Goal: Task Accomplishment & Management: Manage account settings

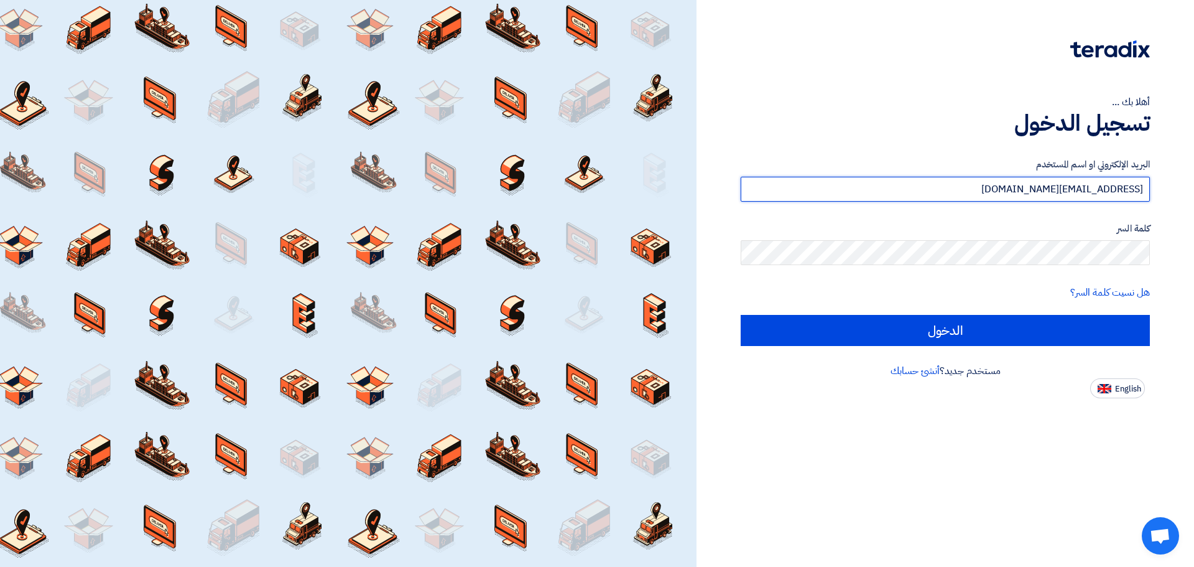
click at [1007, 189] on input "[EMAIL_ADDRESS][DOMAIN_NAME]" at bounding box center [945, 189] width 409 height 25
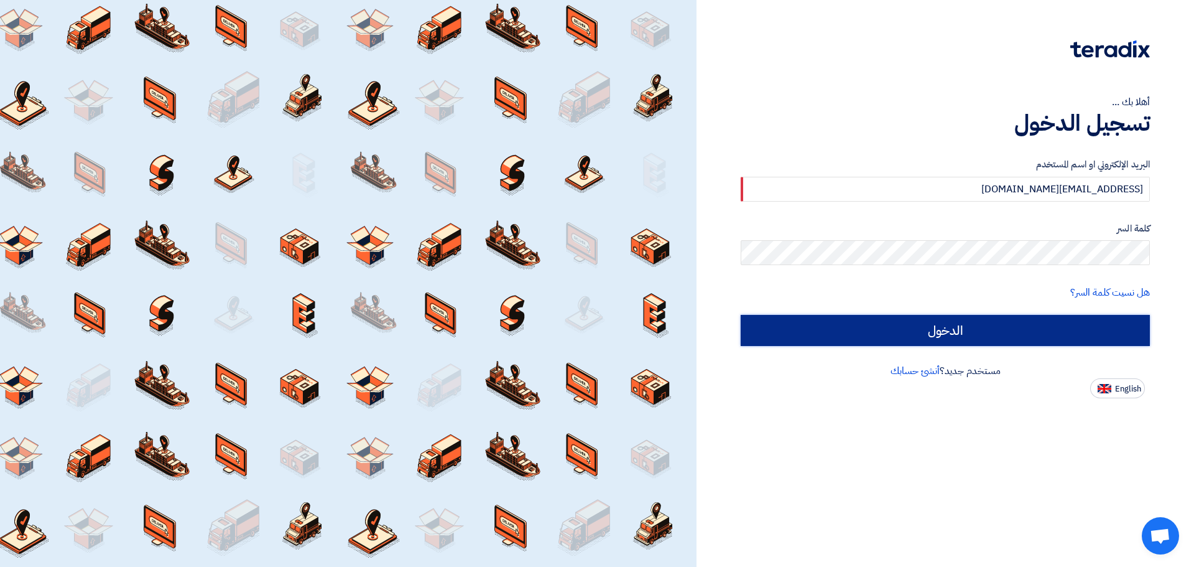
click at [1084, 320] on input "الدخول" at bounding box center [945, 330] width 409 height 31
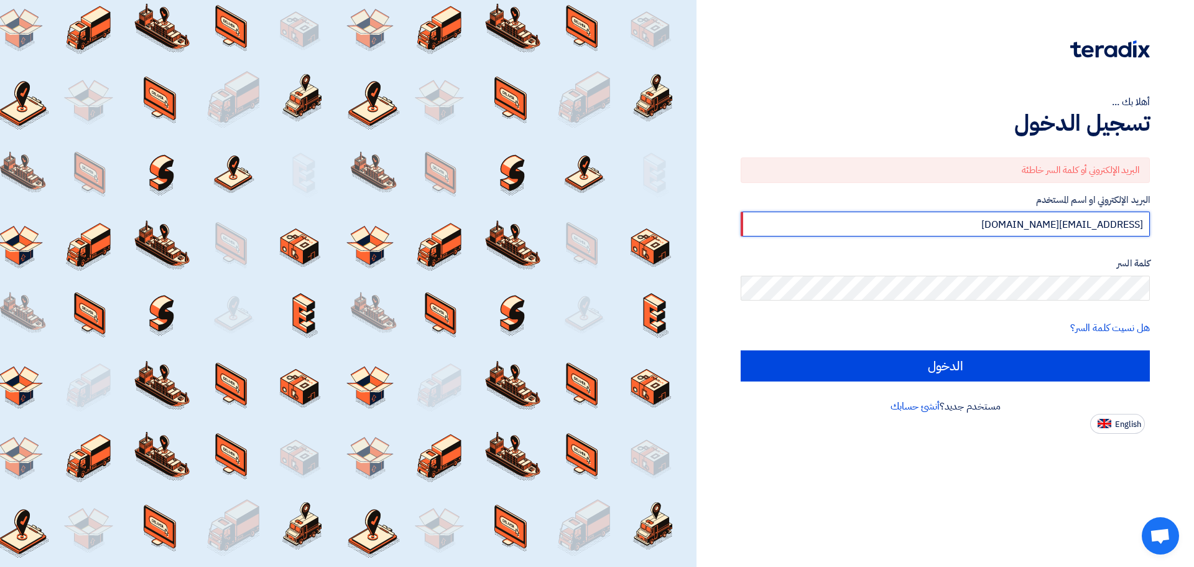
click at [1011, 224] on input "[EMAIL_ADDRESS][DOMAIN_NAME]" at bounding box center [945, 223] width 409 height 25
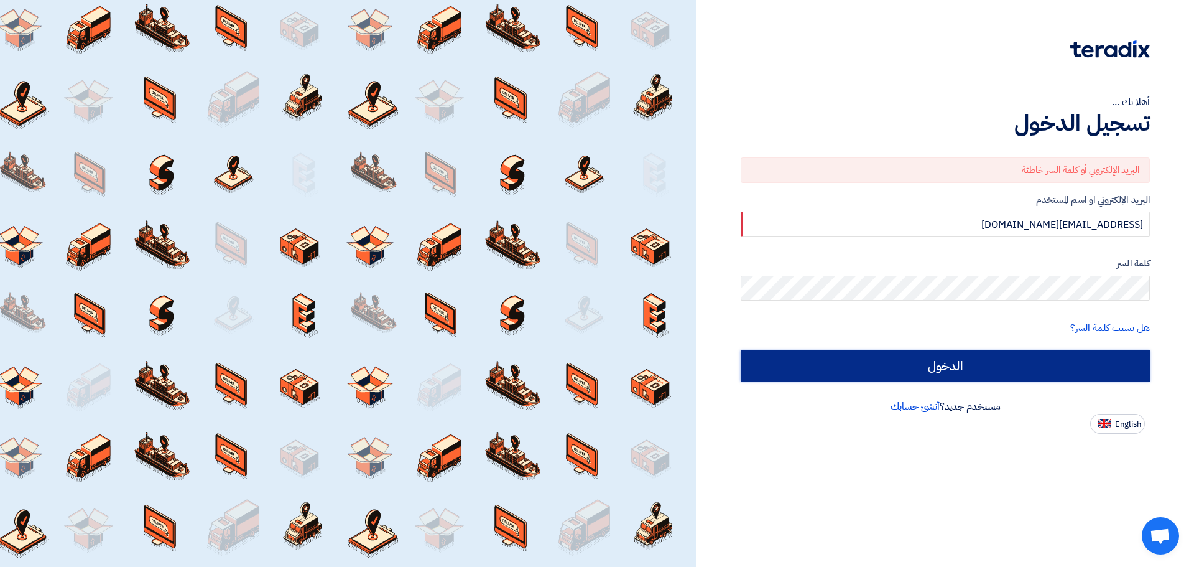
click at [1050, 368] on input "الدخول" at bounding box center [945, 365] width 409 height 31
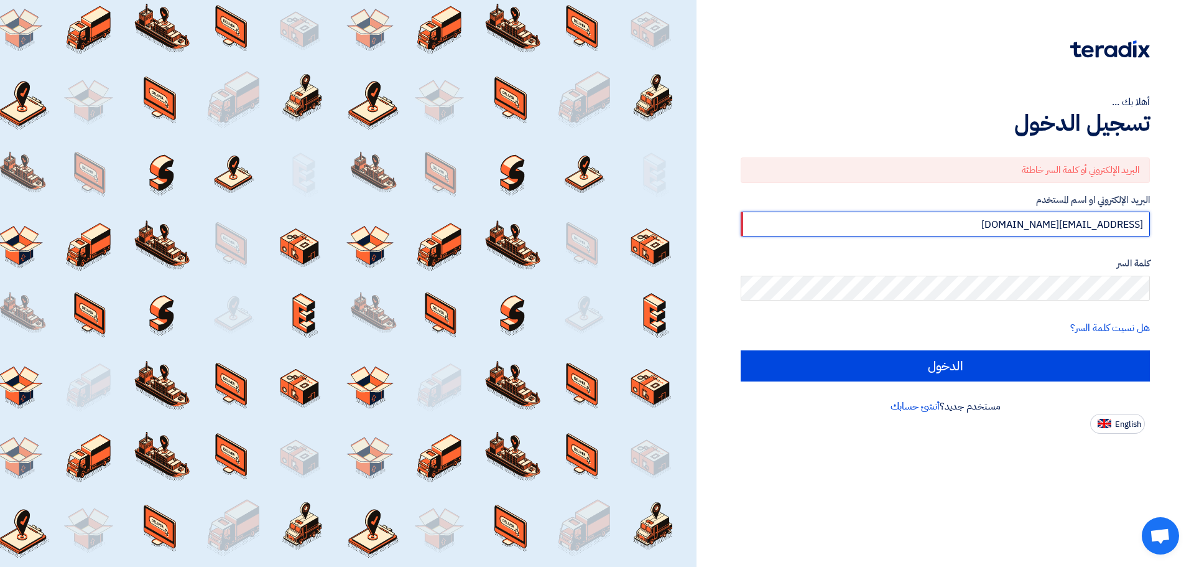
drag, startPoint x: 1025, startPoint y: 221, endPoint x: 1160, endPoint y: 228, distance: 135.1
click at [1160, 228] on div "أهلا بك ... تسجيل الدخول البريد الإلكتروني أو كلمة السر خاطئة البريد الإلكتروني…" at bounding box center [945, 216] width 479 height 433
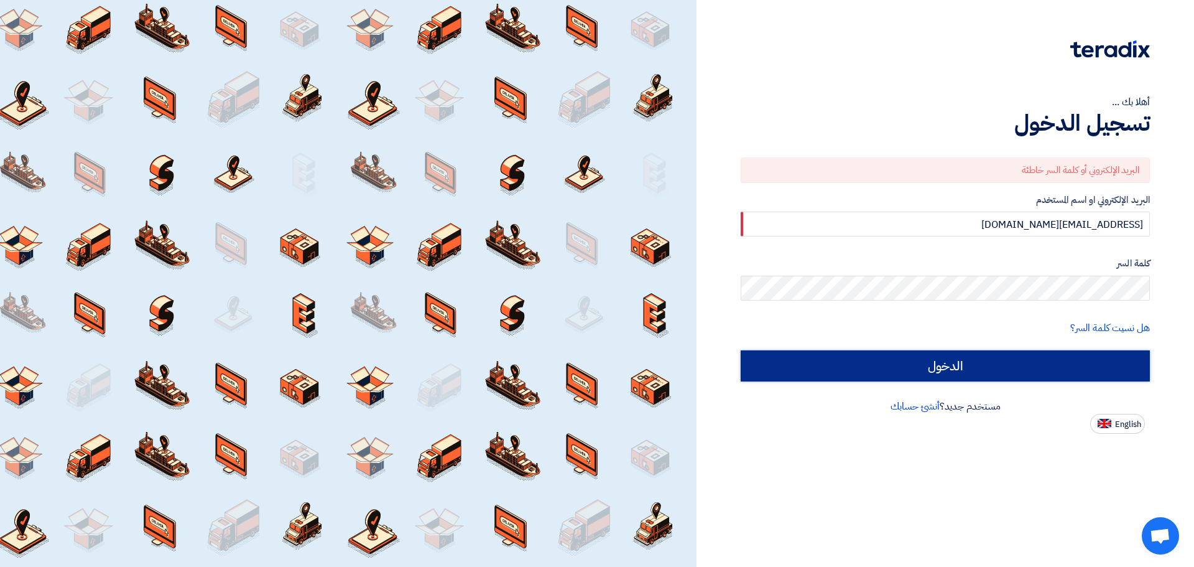
click at [1063, 366] on input "الدخول" at bounding box center [945, 365] width 409 height 31
click at [1064, 368] on input "الدخول" at bounding box center [945, 365] width 409 height 31
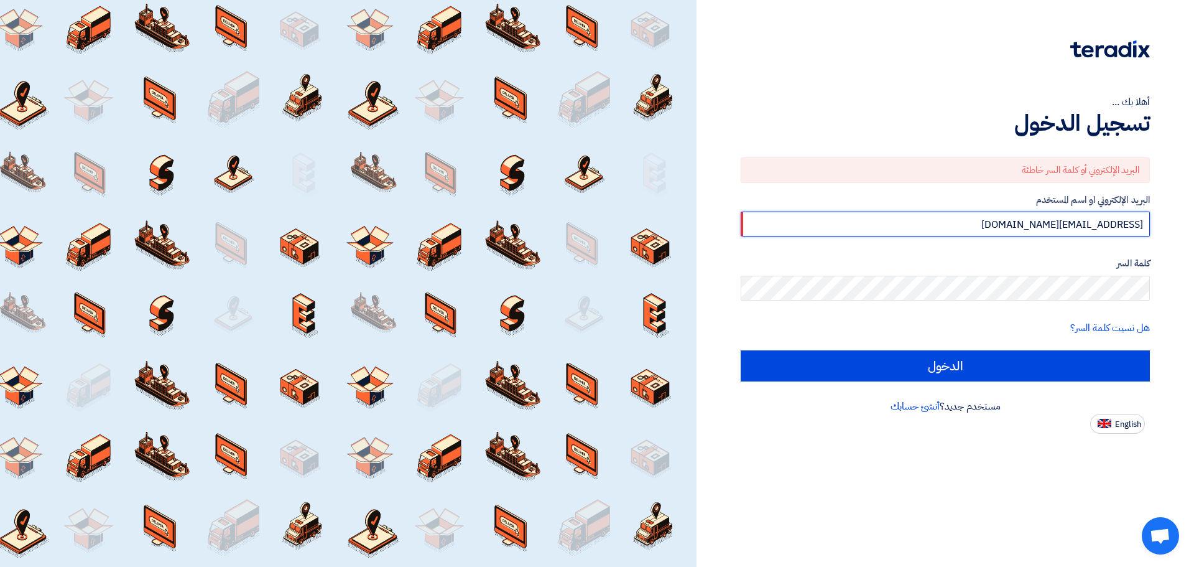
drag, startPoint x: 1022, startPoint y: 225, endPoint x: 1156, endPoint y: 226, distance: 133.7
click at [1156, 226] on div "أهلا بك ... تسجيل الدخول البريد الإلكتروني أو كلمة السر خاطئة البريد الإلكتروني…" at bounding box center [945, 216] width 479 height 433
type input "[EMAIL_ADDRESS][DOMAIN_NAME]"
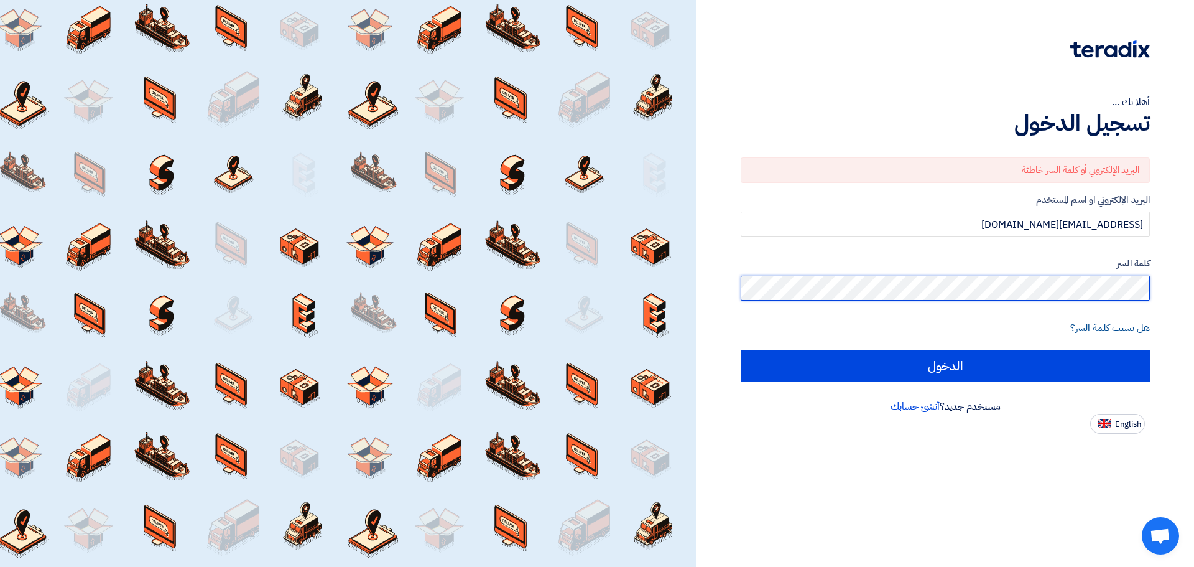
click at [741, 350] on input "الدخول" at bounding box center [945, 365] width 409 height 31
type input "Sign in"
